Goal: Leave review/rating: Leave review/rating

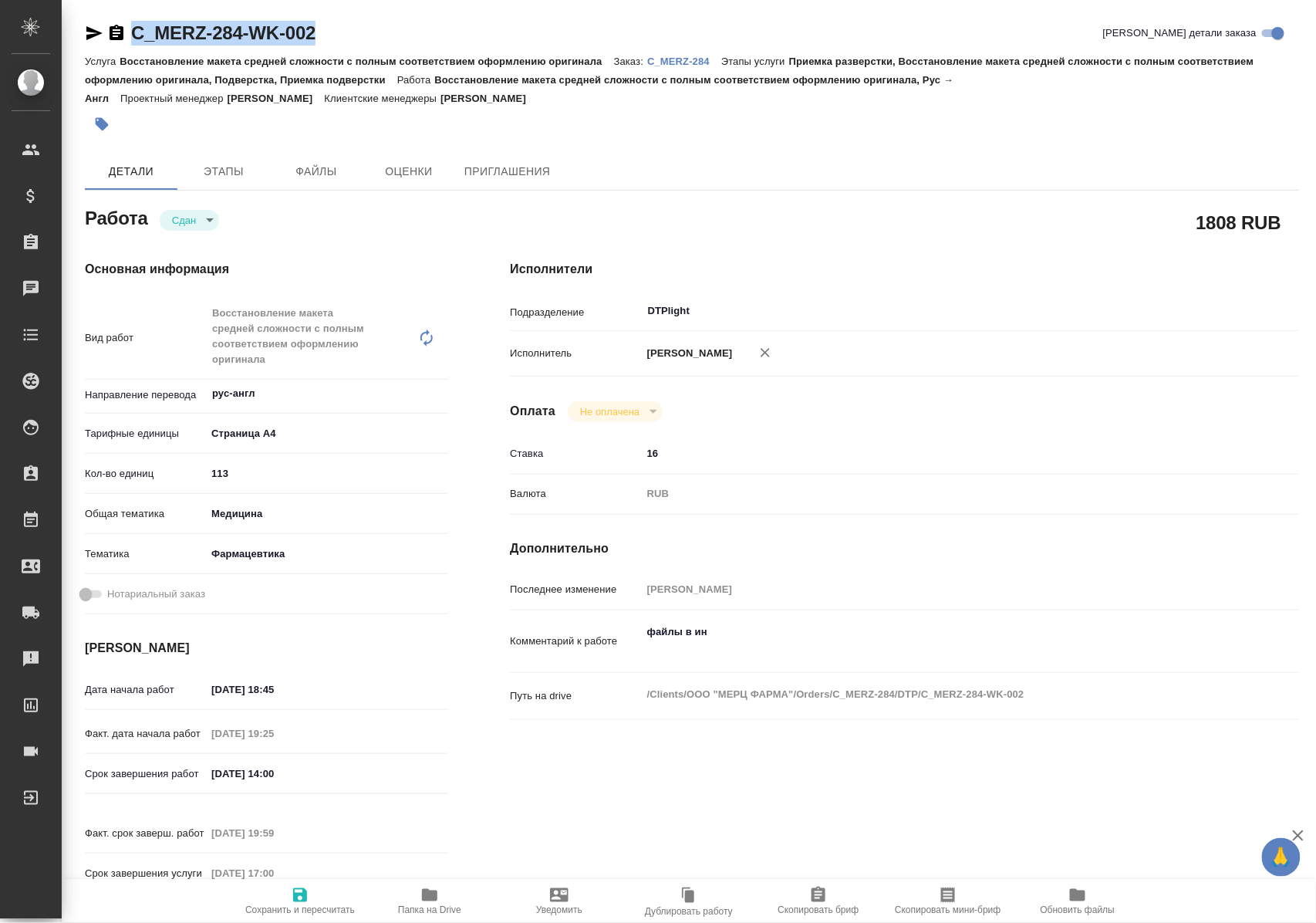
drag, startPoint x: 352, startPoint y: 31, endPoint x: 130, endPoint y: 38, distance: 222.1
click at [130, 38] on div "C_MERZ-284-WK-002 Кратко детали заказа" at bounding box center [691, 33] width 1214 height 25
copy link "C_MERZ-284-WK-002"
click at [697, 57] on p "C_MERZ-284" at bounding box center [684, 62] width 74 height 11
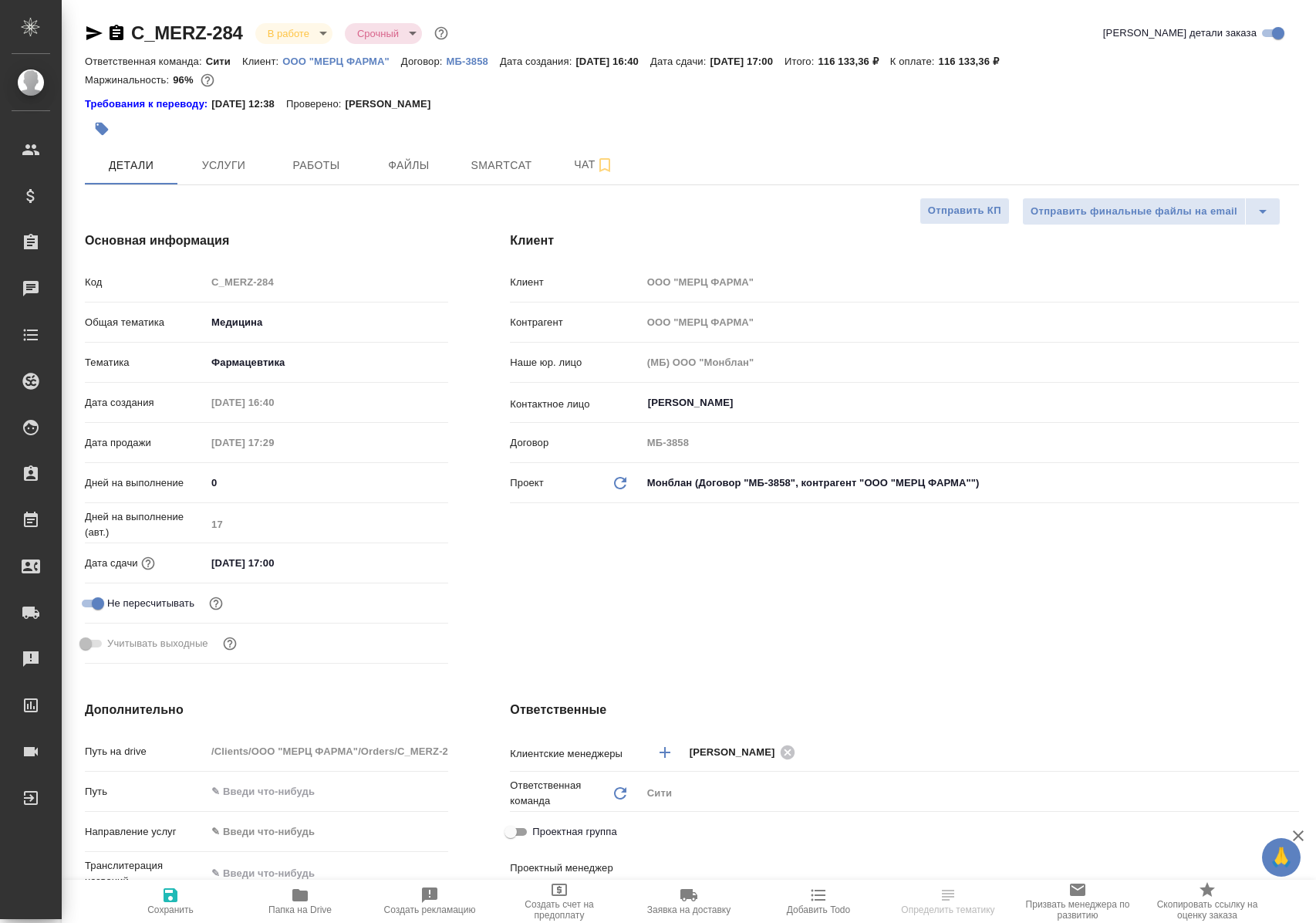
select select "RU"
type input "[PERSON_NAME]"
click at [332, 163] on span "Работы" at bounding box center [316, 165] width 74 height 19
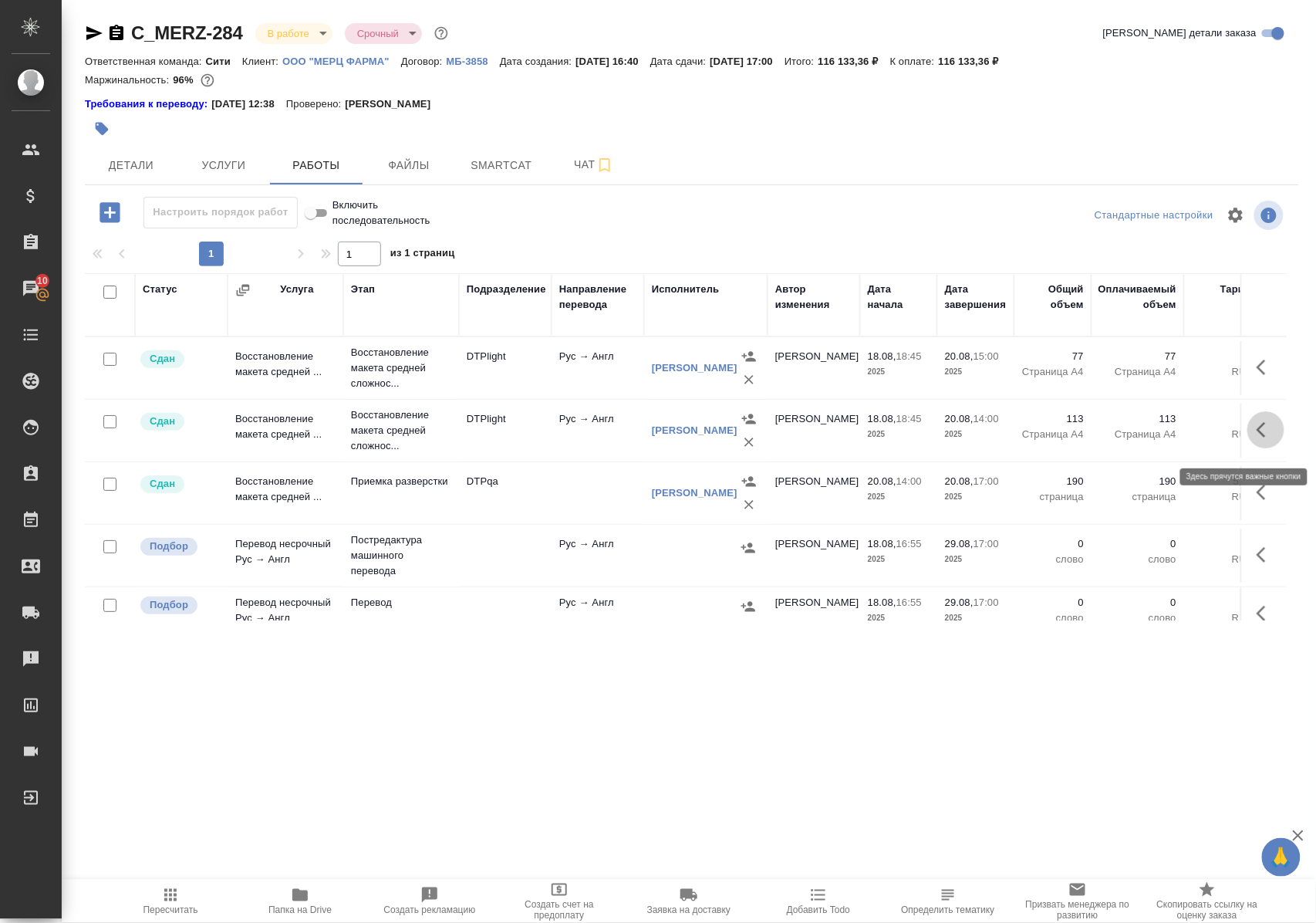
click at [1256, 436] on icon "button" at bounding box center [1261, 430] width 9 height 15
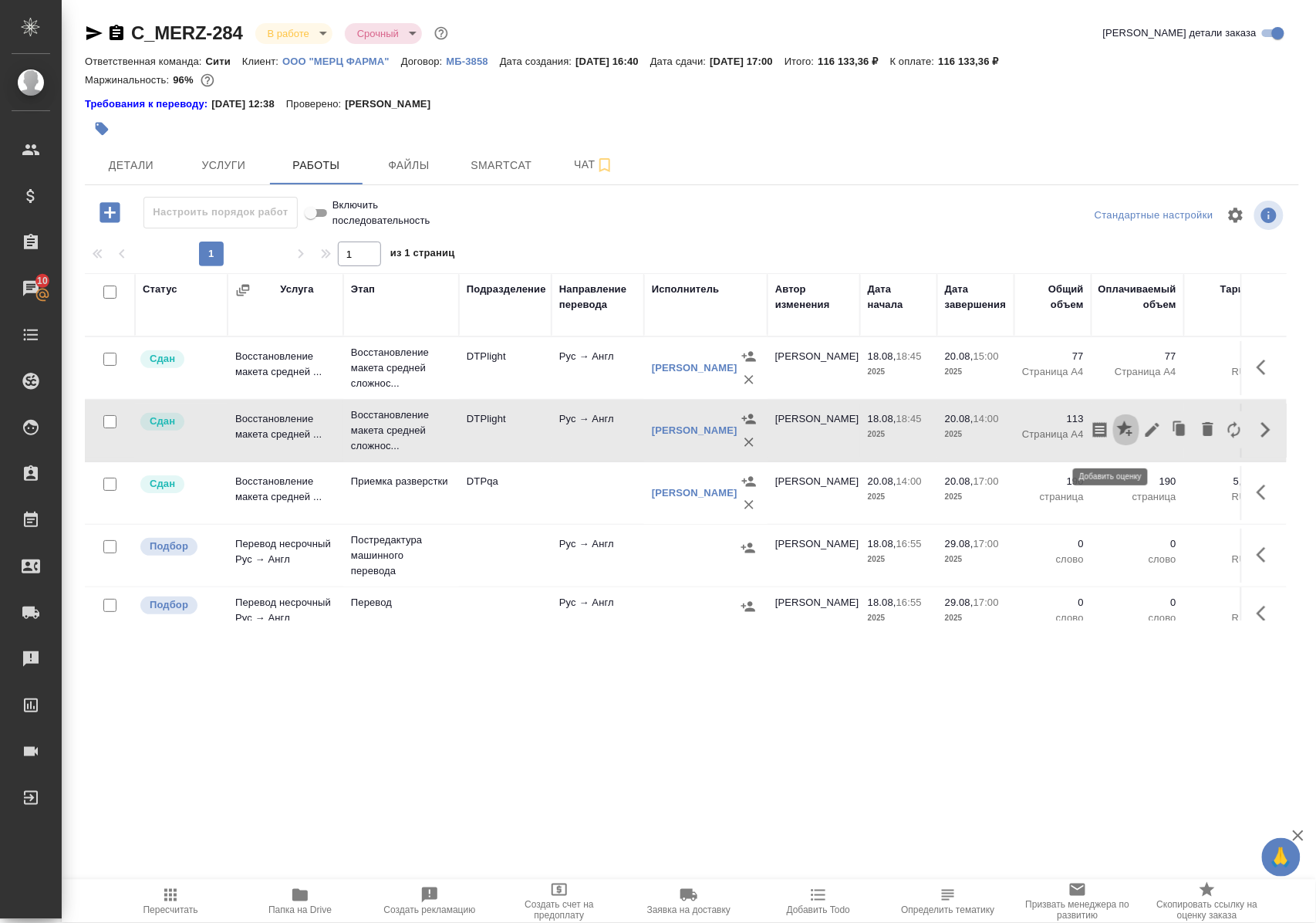
click at [1117, 432] on icon "button" at bounding box center [1124, 428] width 15 height 15
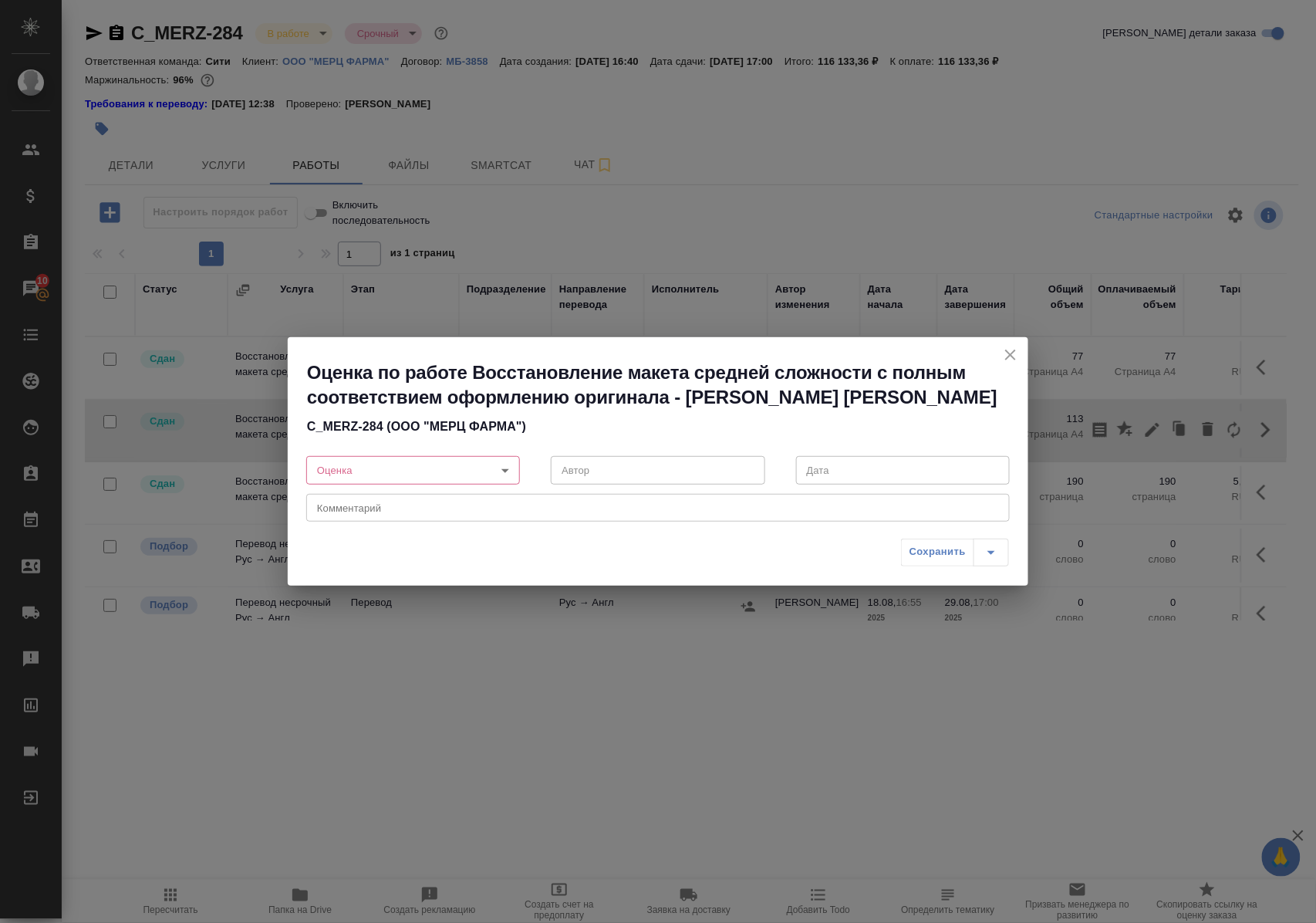
click at [506, 469] on body "🙏 .cls-1 fill:#fff; AWATERA Polushina Alena Клиенты Спецификации Заказы 10 Чаты…" at bounding box center [658, 461] width 1316 height 923
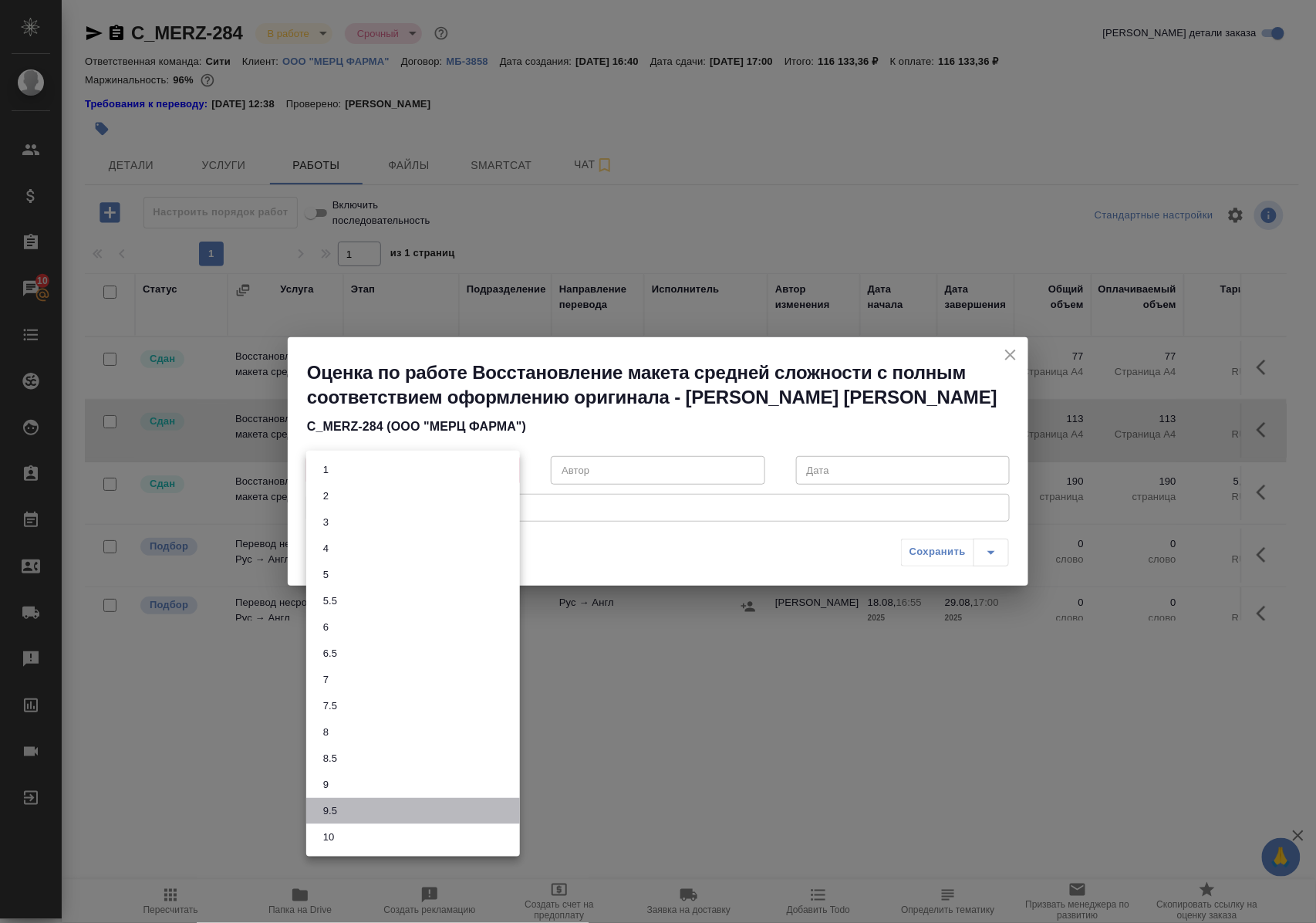
click at [432, 812] on li "9.5" at bounding box center [412, 811] width 213 height 27
type input "9.5"
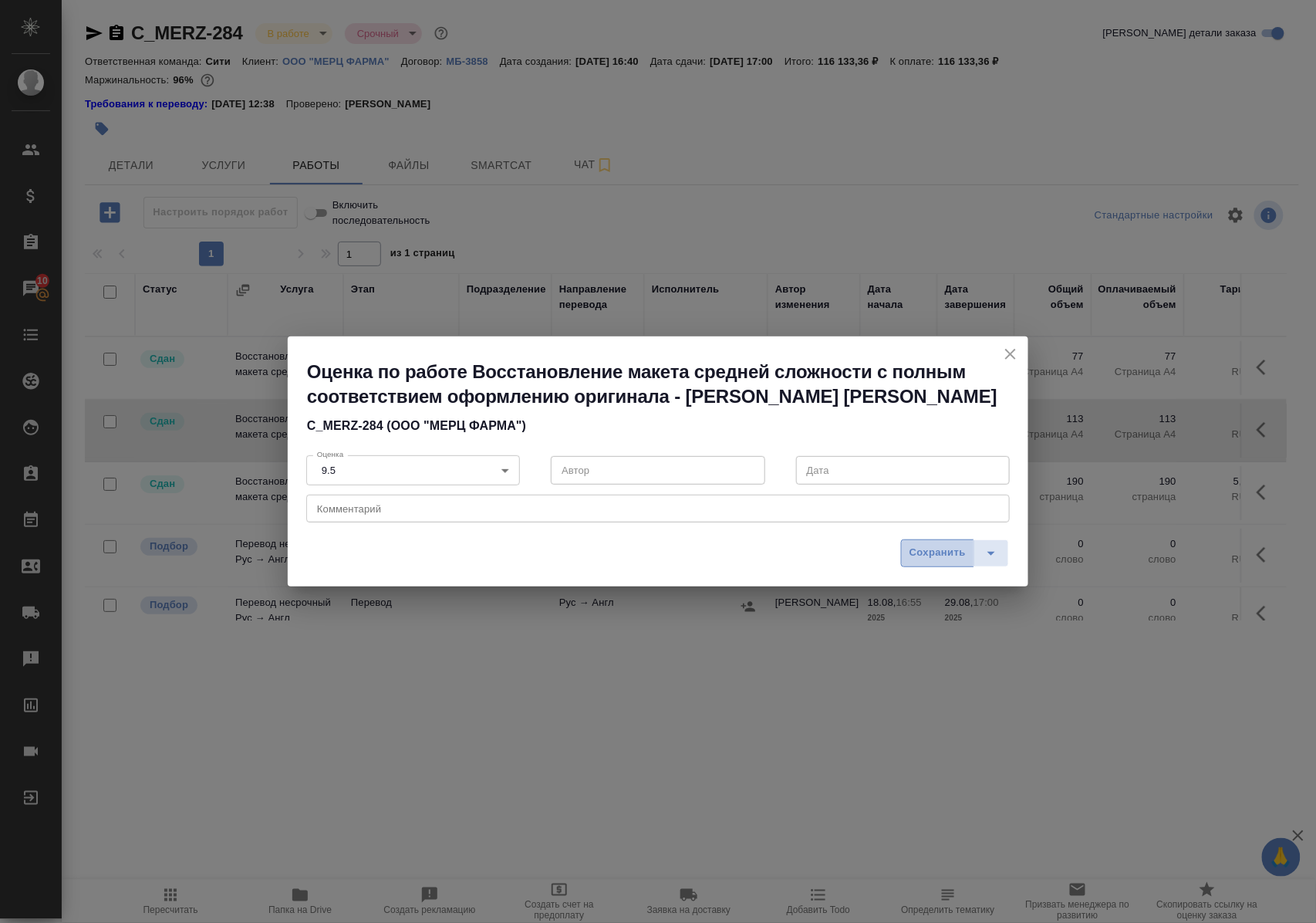
click at [930, 552] on span "Сохранить" at bounding box center [937, 552] width 56 height 18
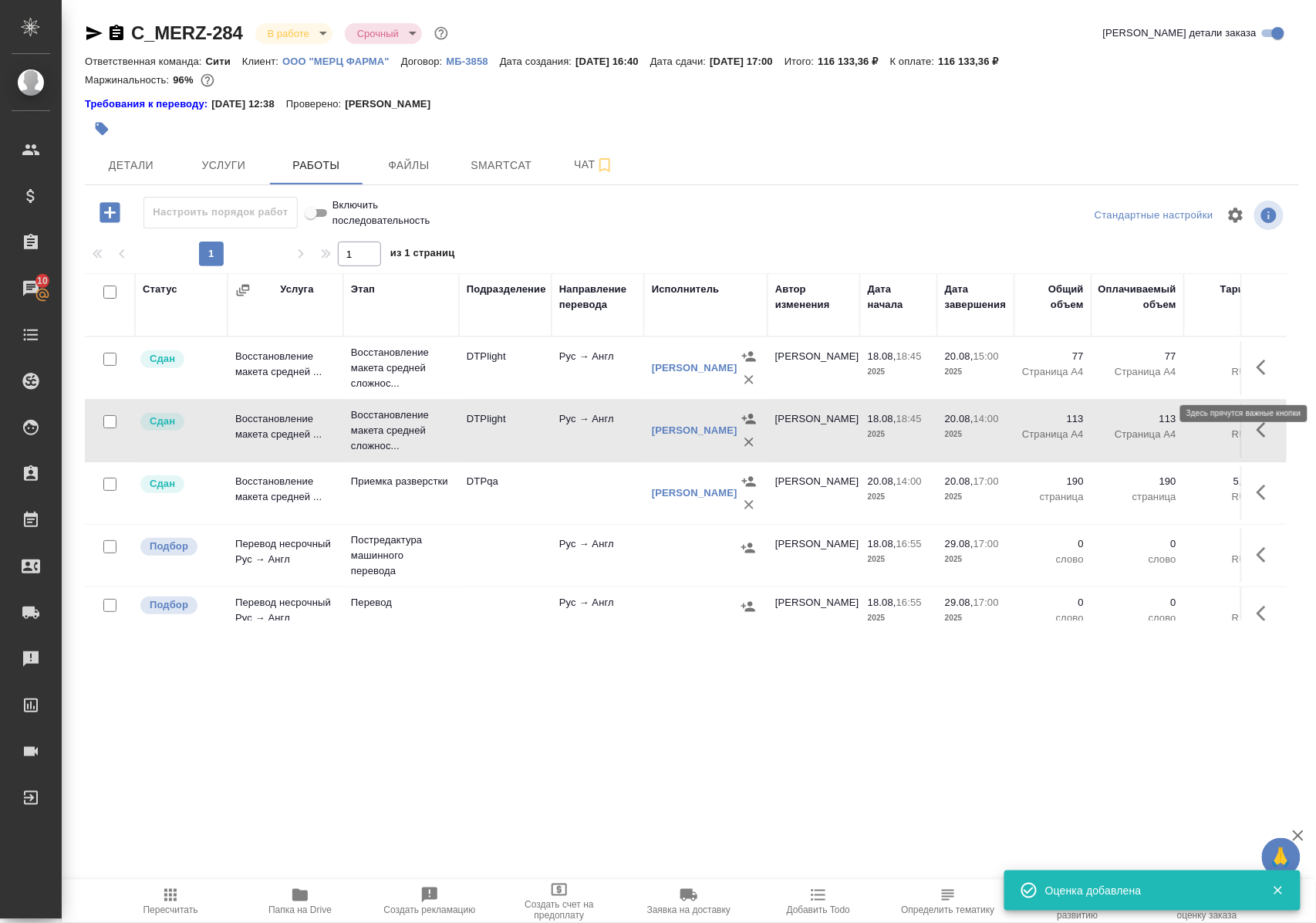
click at [1256, 372] on icon "button" at bounding box center [1261, 367] width 9 height 15
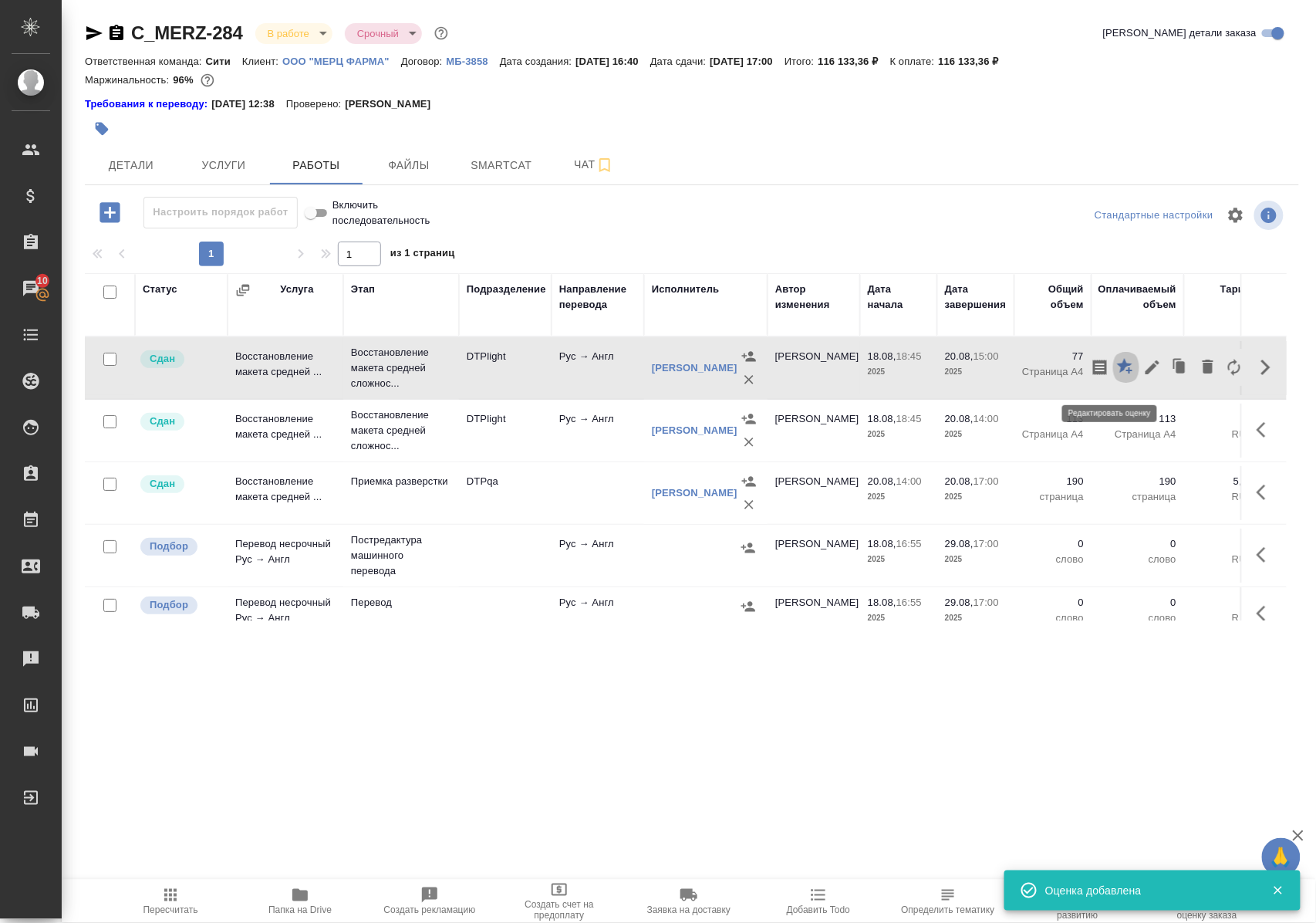
click at [1117, 375] on icon "button" at bounding box center [1126, 367] width 19 height 19
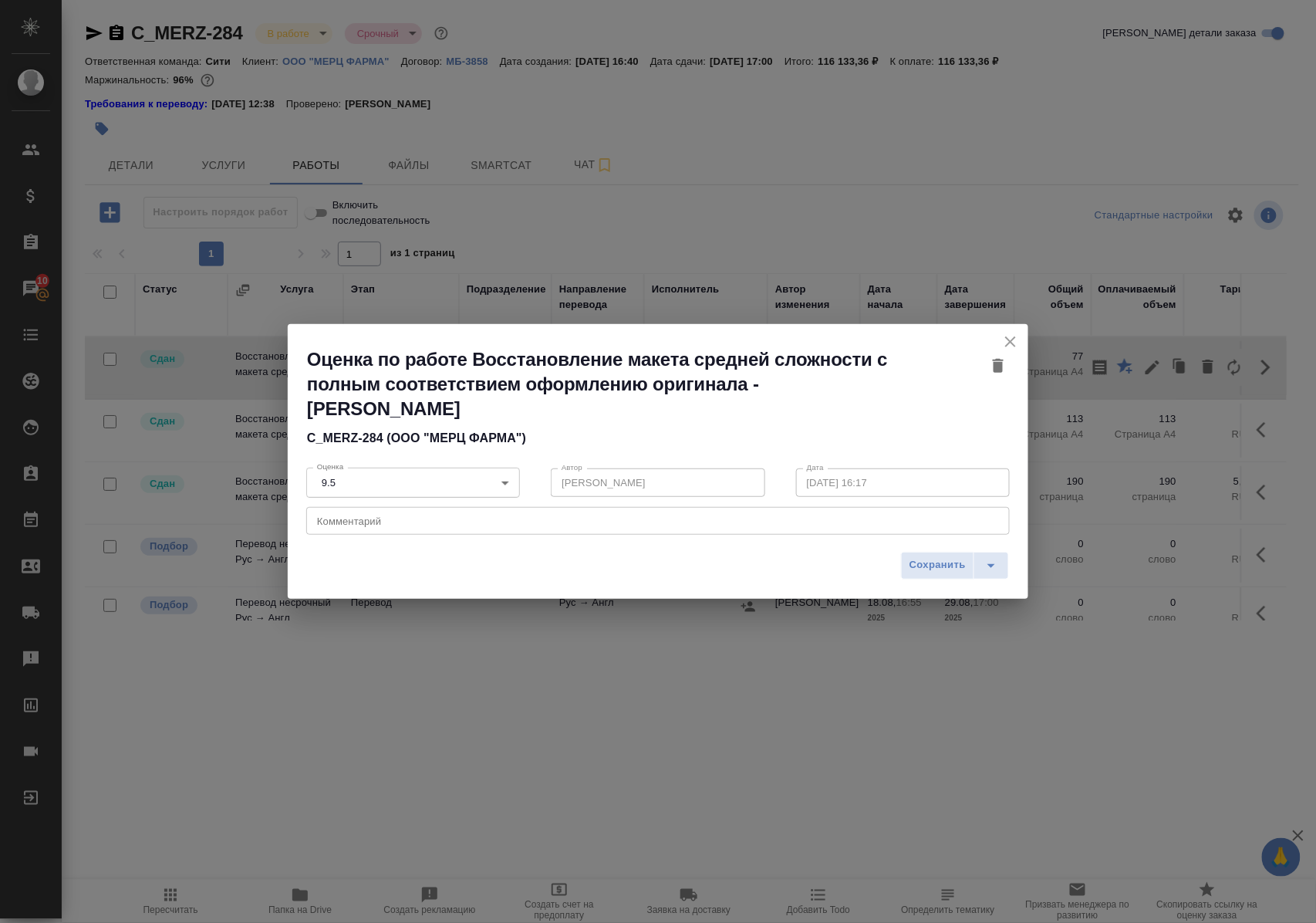
click at [1012, 340] on icon "close" at bounding box center [1010, 342] width 10 height 10
